Goal: Information Seeking & Learning: Learn about a topic

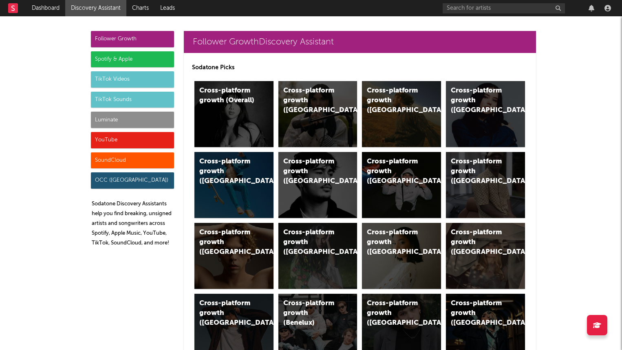
click at [127, 121] on div "Luminate" at bounding box center [132, 120] width 83 height 16
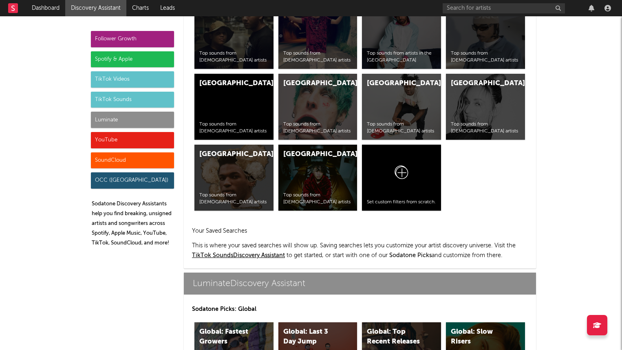
scroll to position [3616, 0]
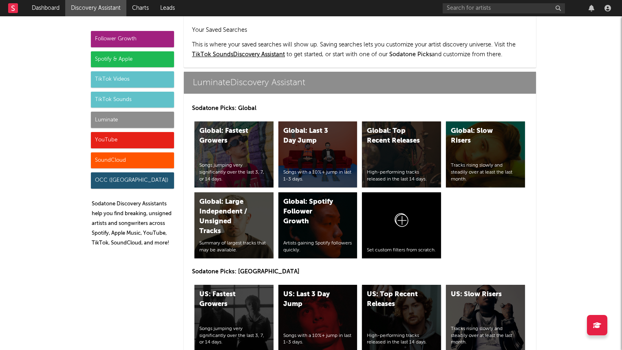
click at [381, 290] on div "US: Top Recent Releases" at bounding box center [394, 300] width 55 height 20
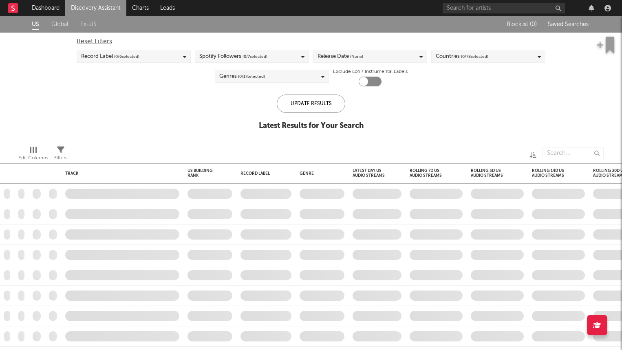
checkbox input "true"
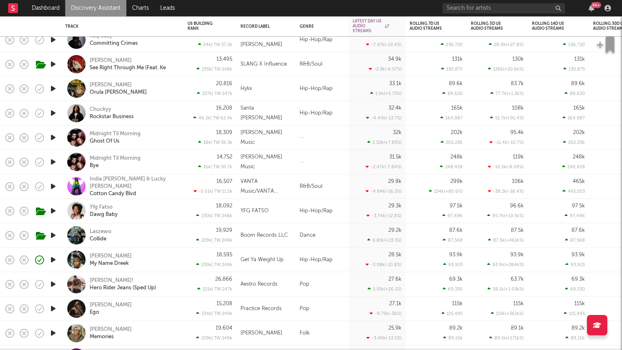
click at [161, 254] on div "[PERSON_NAME] My Name Dreek" at bounding box center [134, 260] width 88 height 15
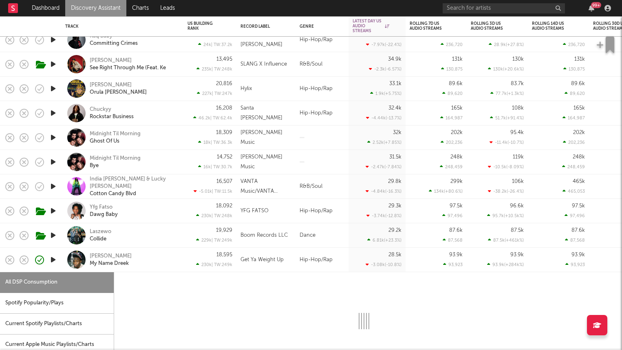
select select "1w"
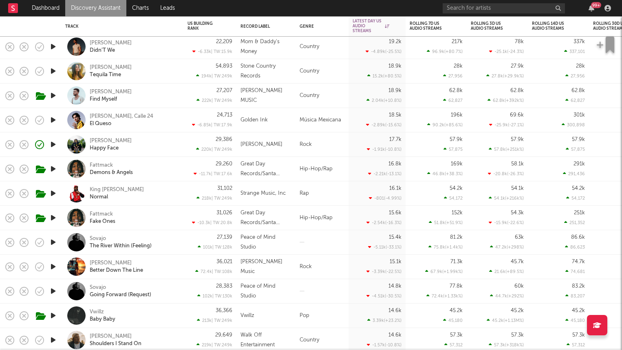
click at [158, 143] on div "[PERSON_NAME] Happy Face" at bounding box center [134, 144] width 88 height 15
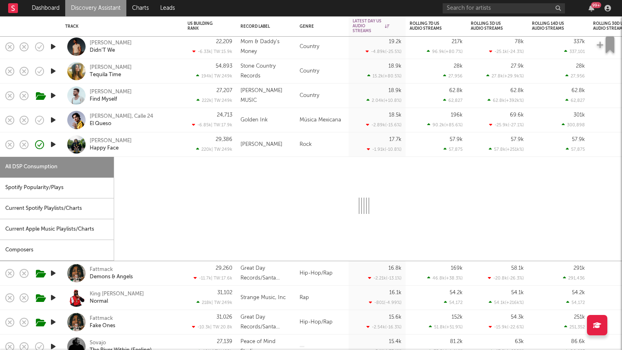
select select "1w"
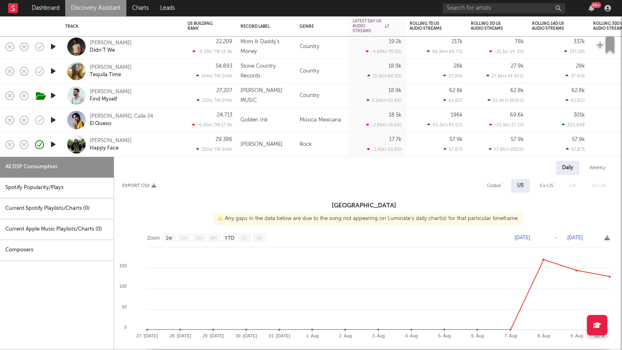
click at [51, 143] on icon "button" at bounding box center [53, 144] width 9 height 10
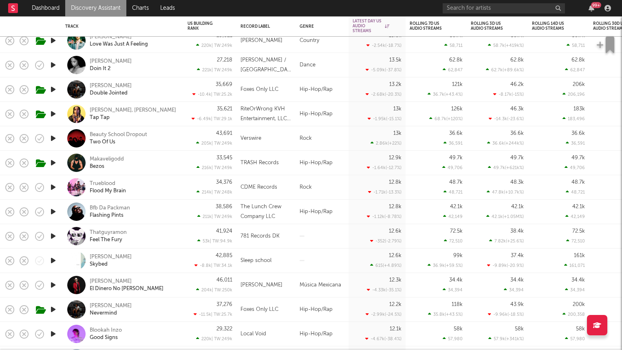
click at [56, 236] on icon "button" at bounding box center [53, 236] width 9 height 10
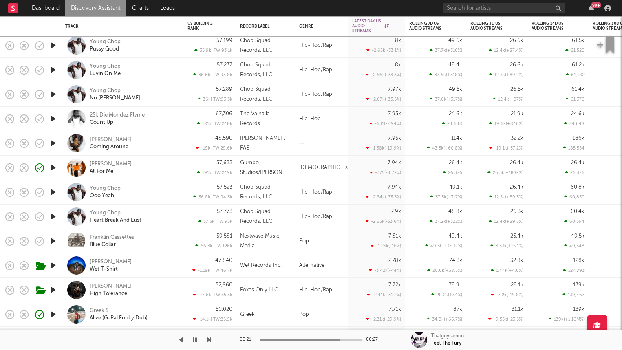
click at [56, 117] on icon "button" at bounding box center [53, 119] width 9 height 10
click at [171, 114] on div "25k Die Mondez Flvme Count Up" at bounding box center [134, 119] width 88 height 15
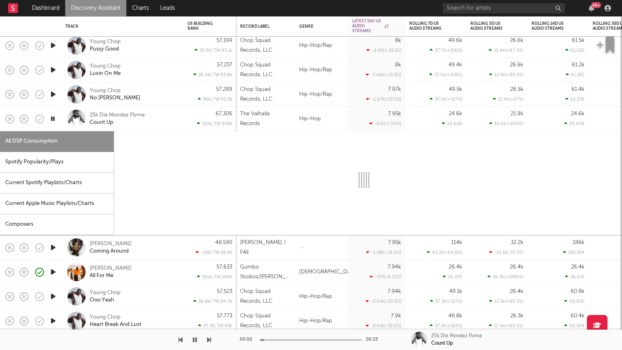
select select "1w"
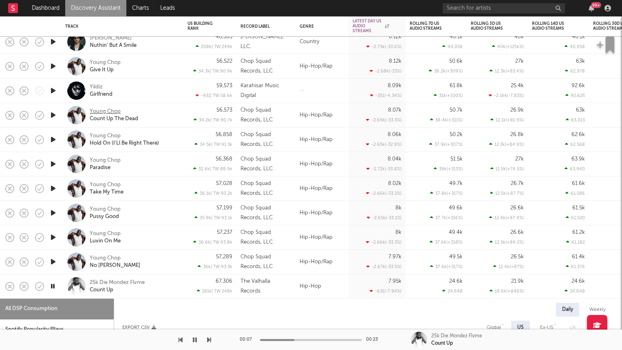
click at [110, 110] on div "Young Chop" at bounding box center [105, 111] width 31 height 7
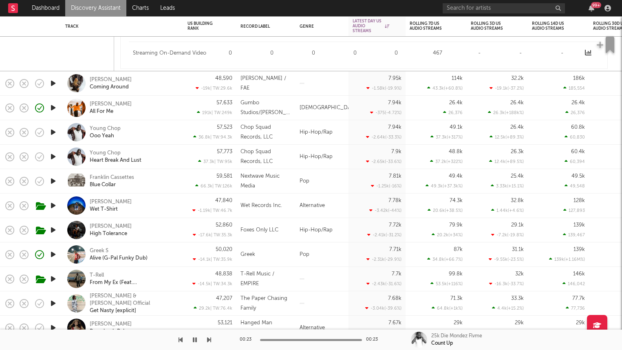
click at [51, 81] on icon "button" at bounding box center [53, 83] width 9 height 10
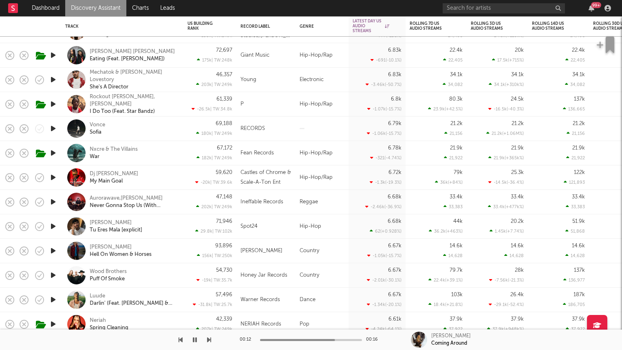
click at [55, 175] on icon "button" at bounding box center [53, 177] width 9 height 10
click at [160, 174] on div "Dj [PERSON_NAME] My Main Goal" at bounding box center [134, 177] width 88 height 15
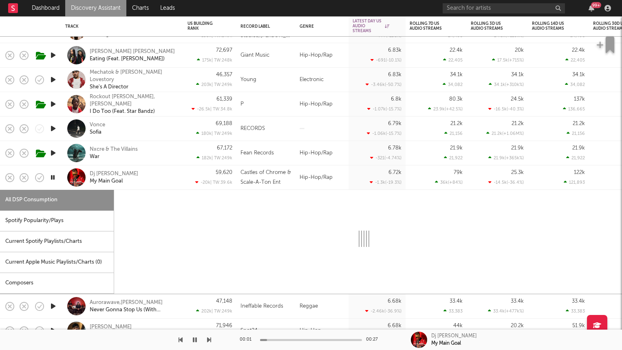
select select "1w"
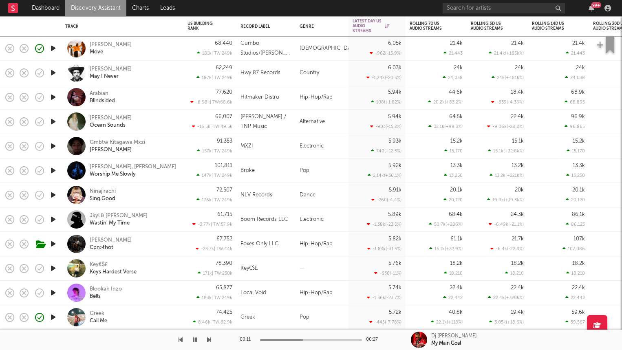
click at [54, 99] on icon "button" at bounding box center [53, 97] width 9 height 10
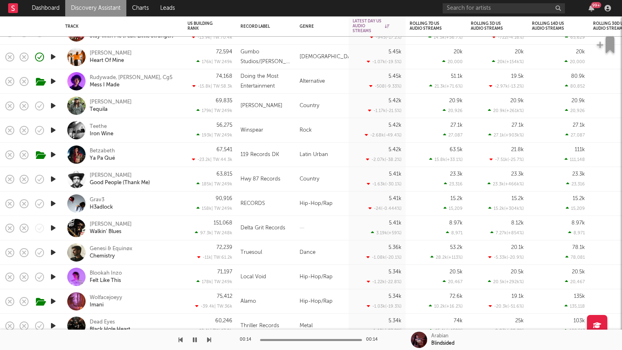
click at [54, 203] on icon "button" at bounding box center [53, 203] width 9 height 10
click at [140, 202] on div "Grav3 H3adlock" at bounding box center [134, 203] width 88 height 15
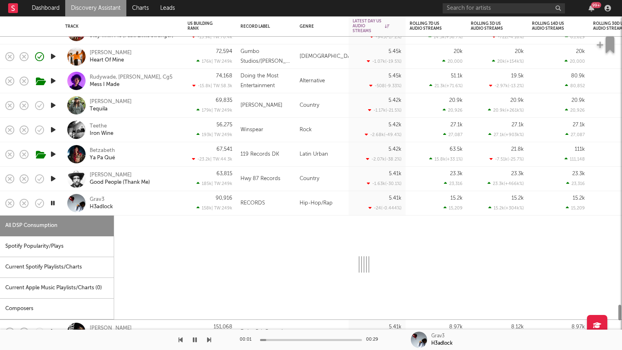
select select "1w"
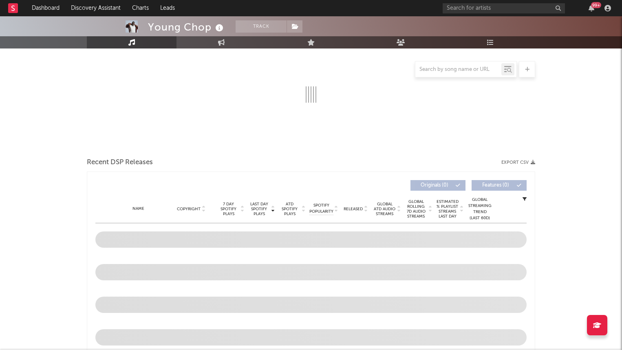
select select "6m"
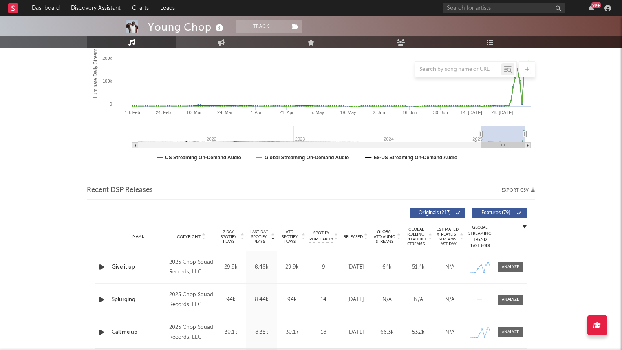
scroll to position [158, 0]
